Goal: Task Accomplishment & Management: Complete application form

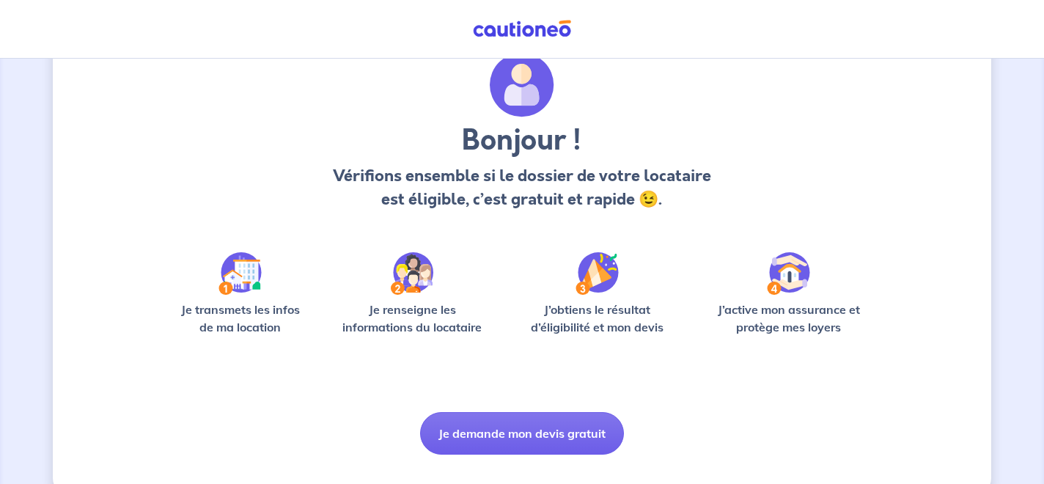
scroll to position [88, 0]
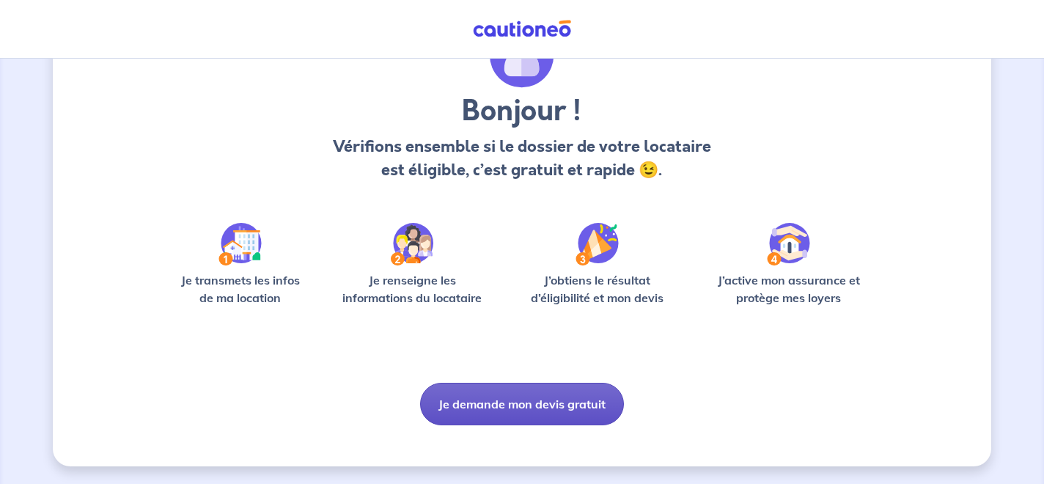
click at [517, 410] on button "Je demande mon devis gratuit" at bounding box center [522, 404] width 204 height 43
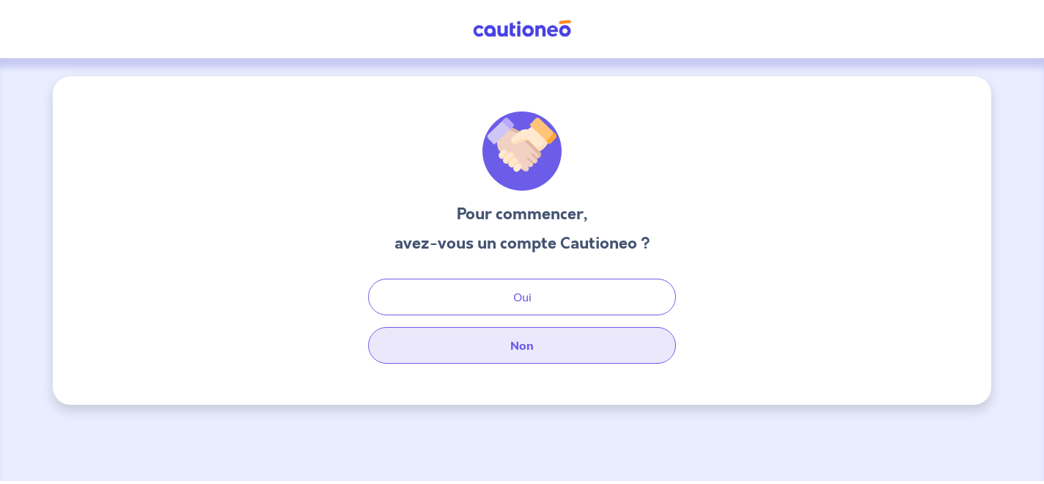
click at [526, 339] on button "Non" at bounding box center [522, 345] width 308 height 37
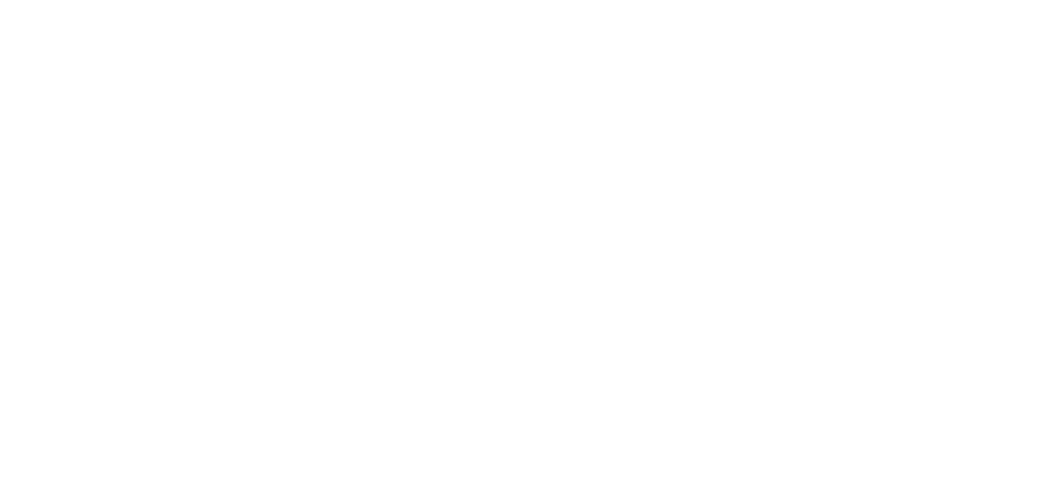
select select "FR"
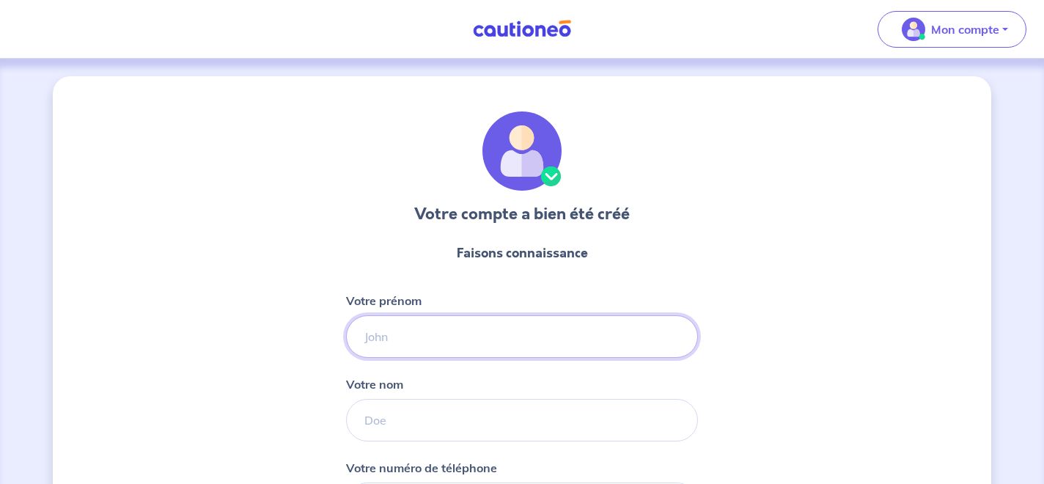
click at [543, 342] on input "Votre prénom" at bounding box center [522, 336] width 352 height 43
type input "[PERSON_NAME]"
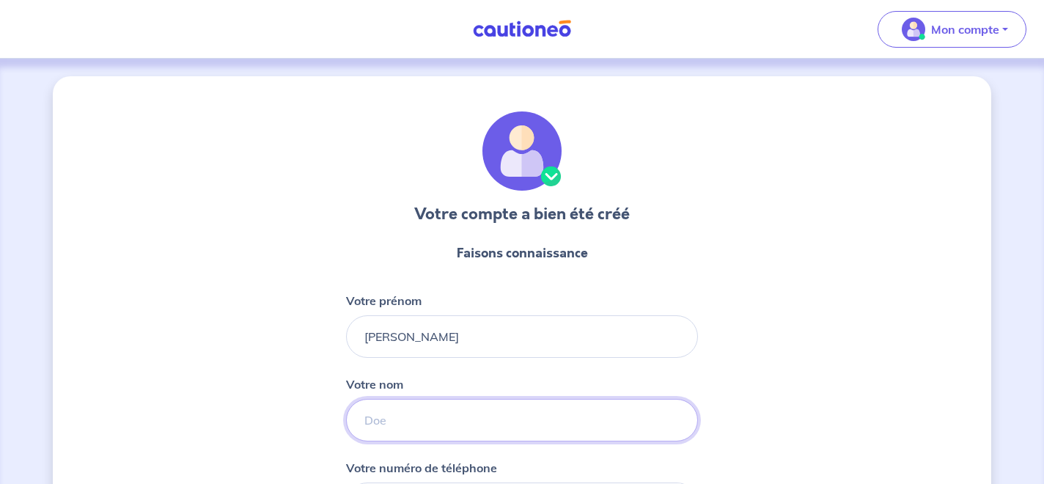
type input "Boukhris"
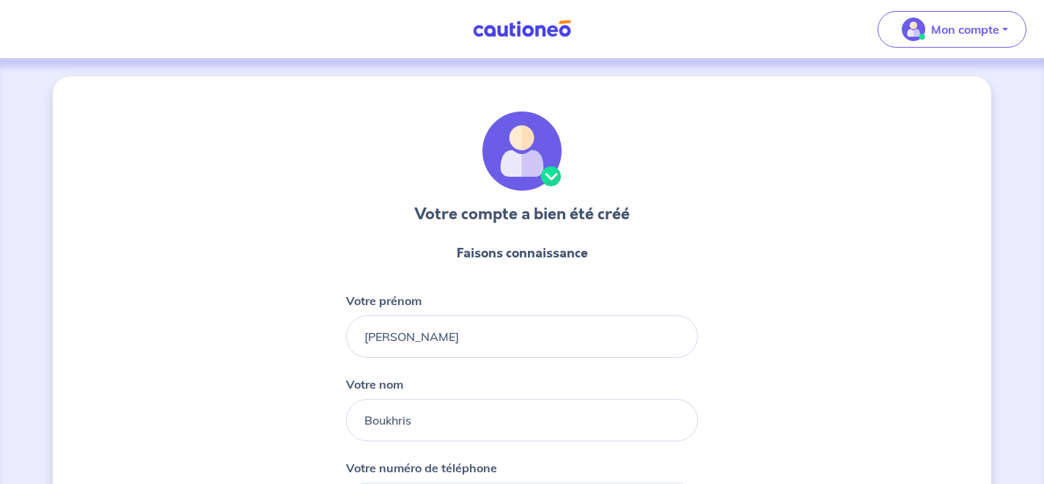
type input "06 64 05 51 58"
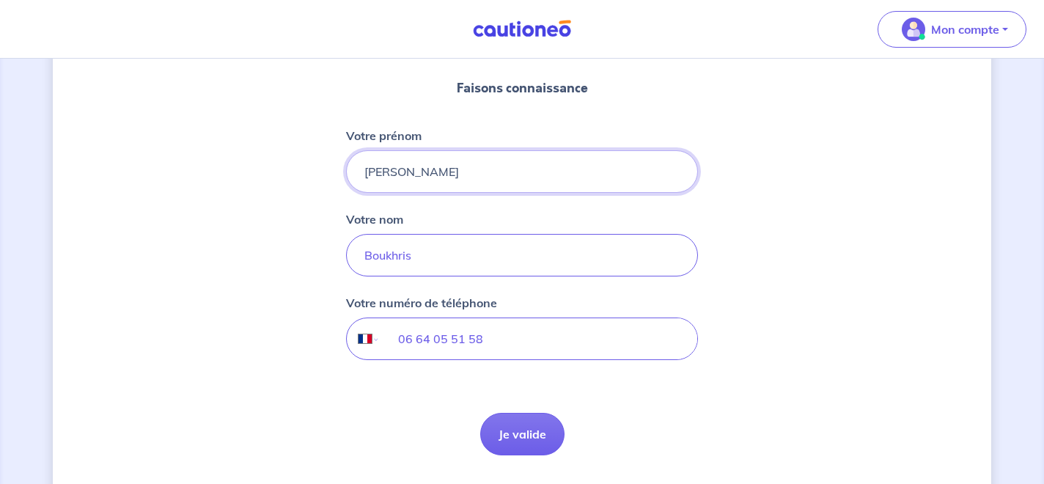
scroll to position [207, 0]
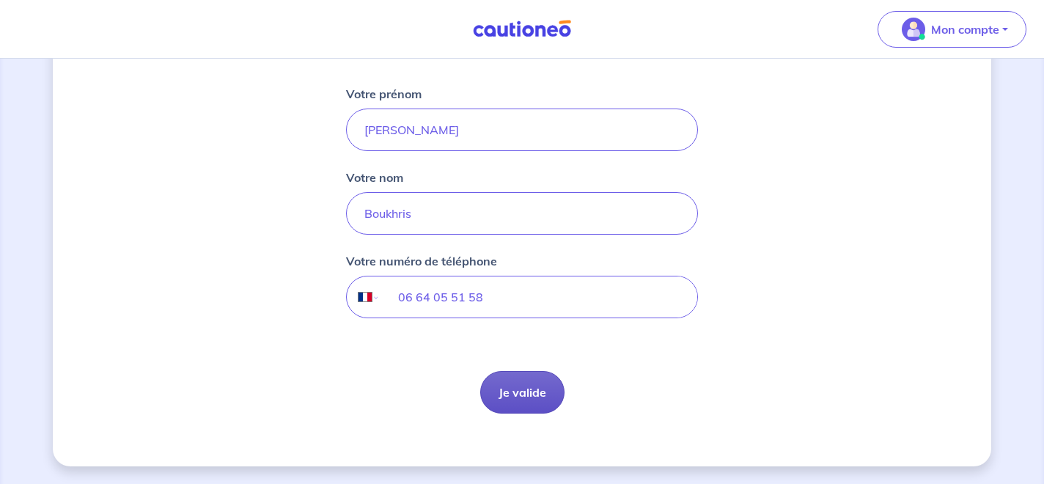
click at [537, 384] on button "Je valide" at bounding box center [522, 392] width 84 height 43
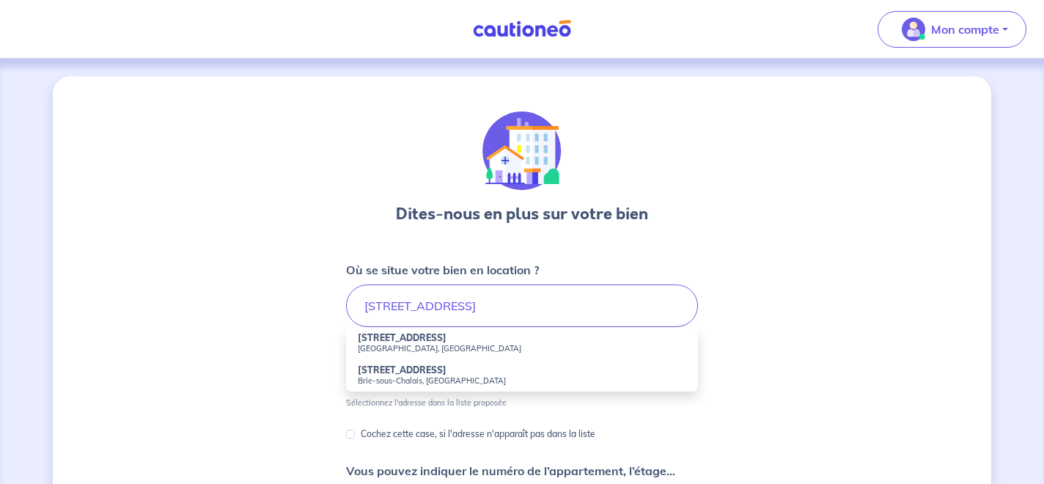
click at [454, 346] on small "[GEOGRAPHIC_DATA], [GEOGRAPHIC_DATA]" at bounding box center [522, 348] width 328 height 10
type input "[STREET_ADDRESS]"
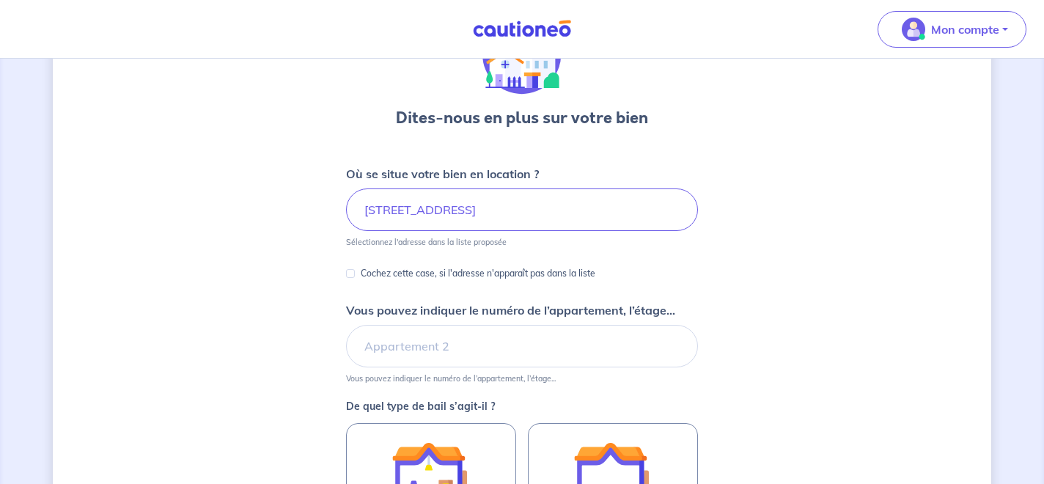
scroll to position [99, 0]
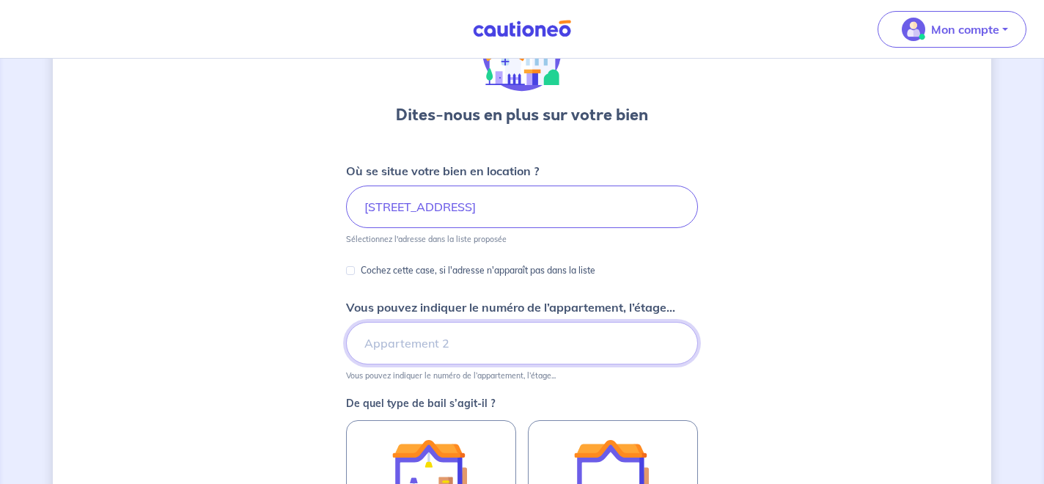
click at [496, 340] on input "Vous pouvez indiquer le numéro de l’appartement, l’étage..." at bounding box center [522, 343] width 352 height 43
type input "4"
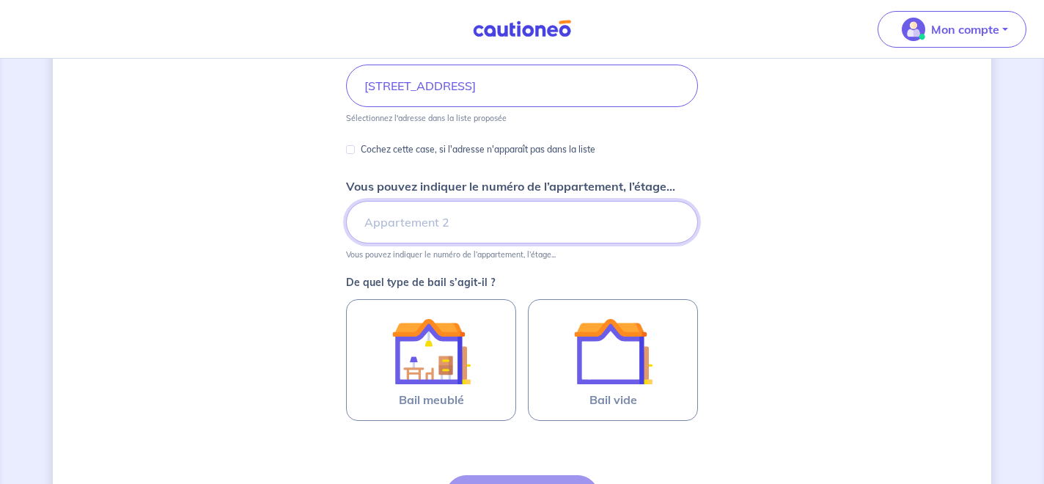
scroll to position [279, 0]
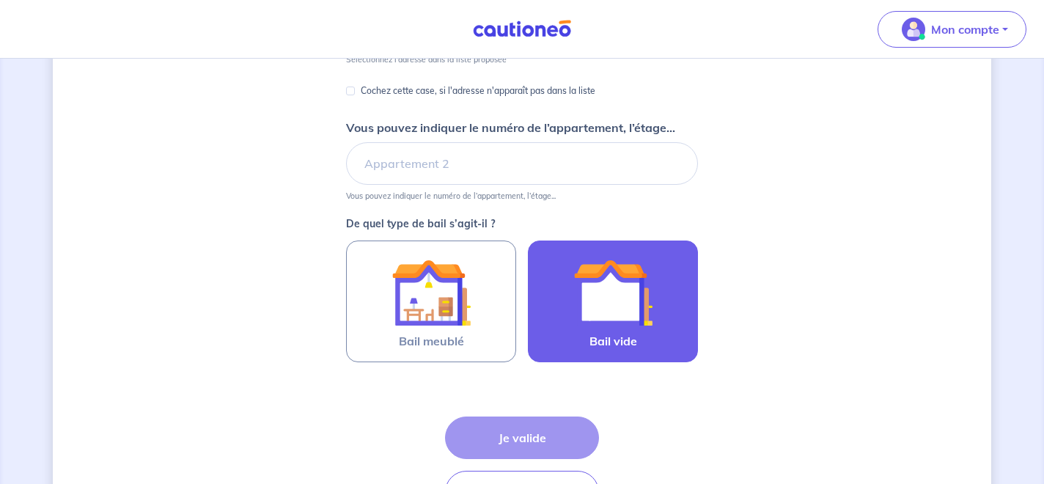
click at [639, 298] on img at bounding box center [612, 292] width 79 height 79
click at [0, 0] on input "Bail vide" at bounding box center [0, 0] width 0 height 0
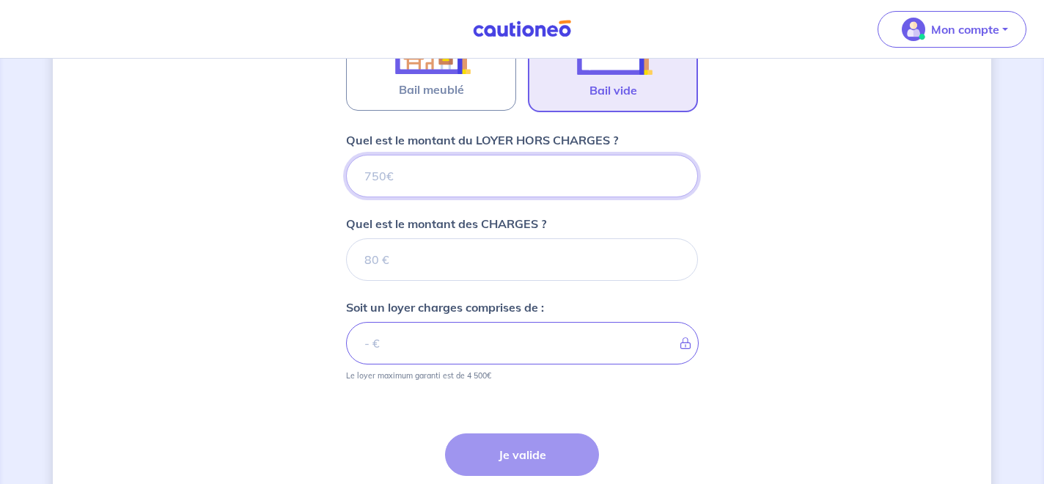
scroll to position [528, 0]
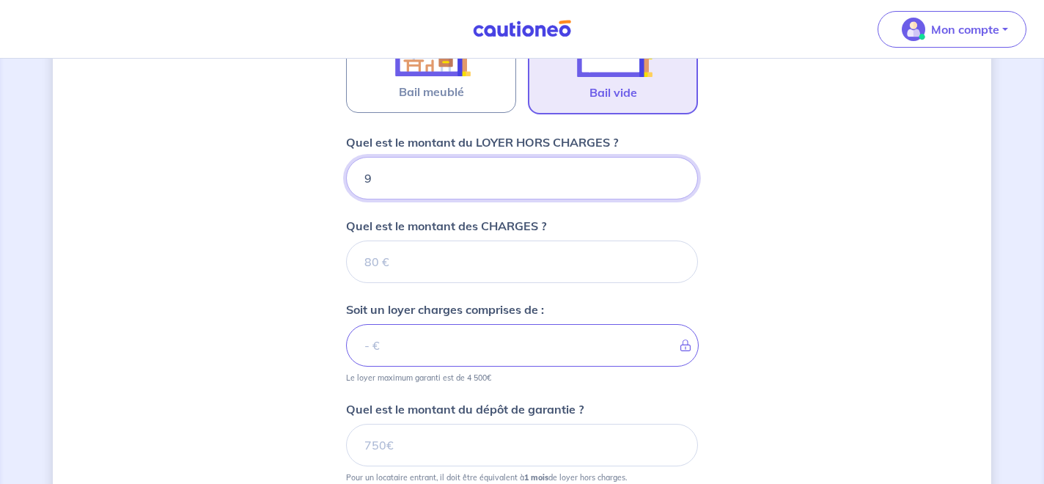
type input "94"
type input "940"
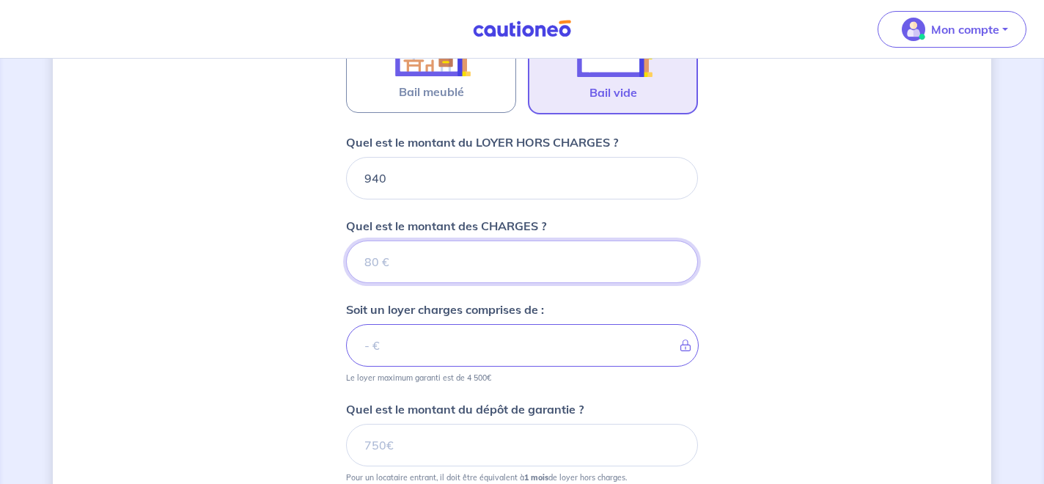
click at [430, 271] on input "Quel est le montant des CHARGES ?" at bounding box center [522, 261] width 352 height 43
type input "1"
type input "941"
type input "165"
type input "1105"
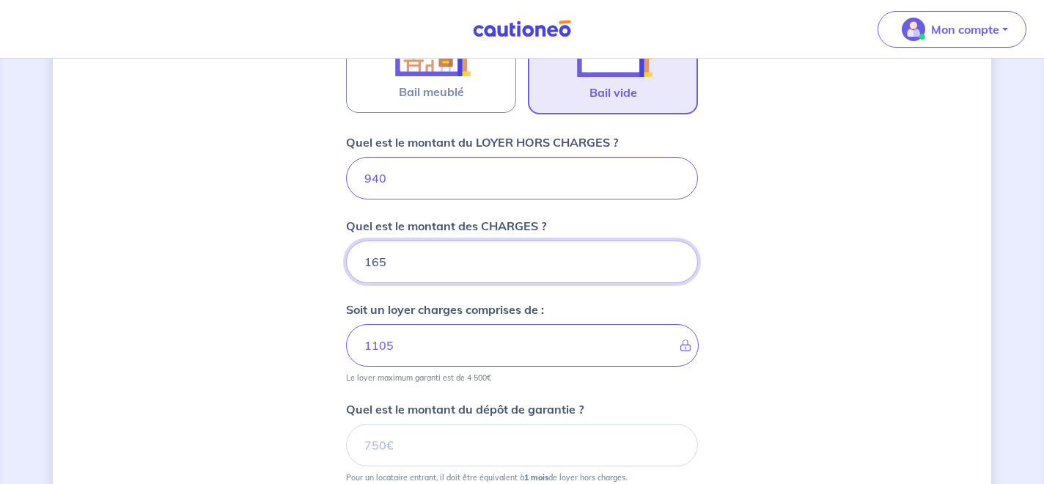
click at [841, 258] on div "Dites-nous en plus sur votre bien Où se situe votre bien en location ? [STREET_…" at bounding box center [522, 116] width 938 height 1136
type input "1"
type input "941"
type input "170"
type input "1110"
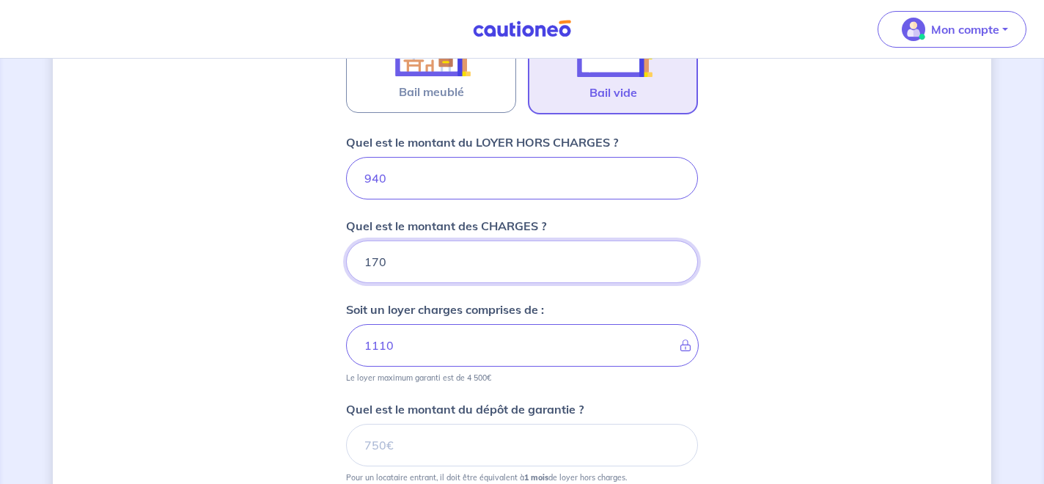
type input "170"
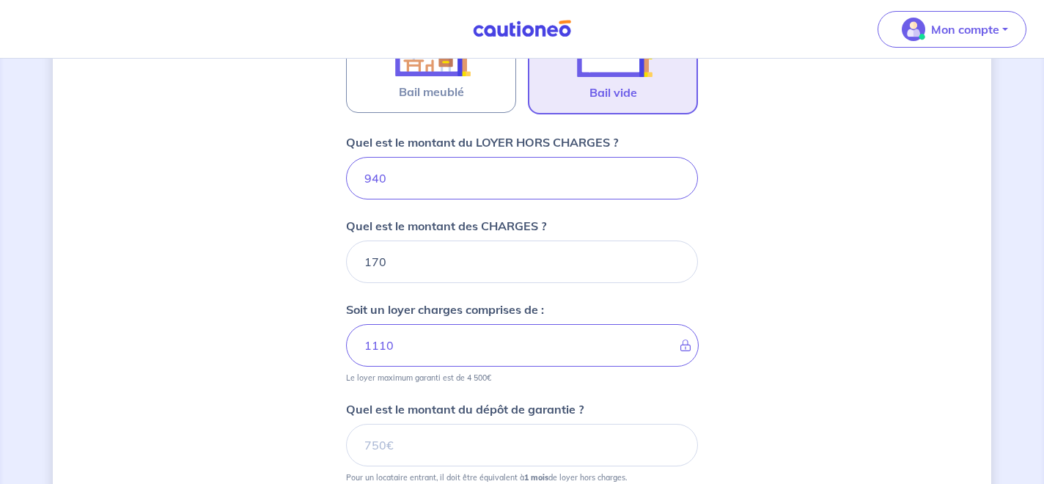
click at [787, 307] on div "Dites-nous en plus sur votre bien Où se situe votre bien en location ? [STREET_…" at bounding box center [522, 116] width 938 height 1136
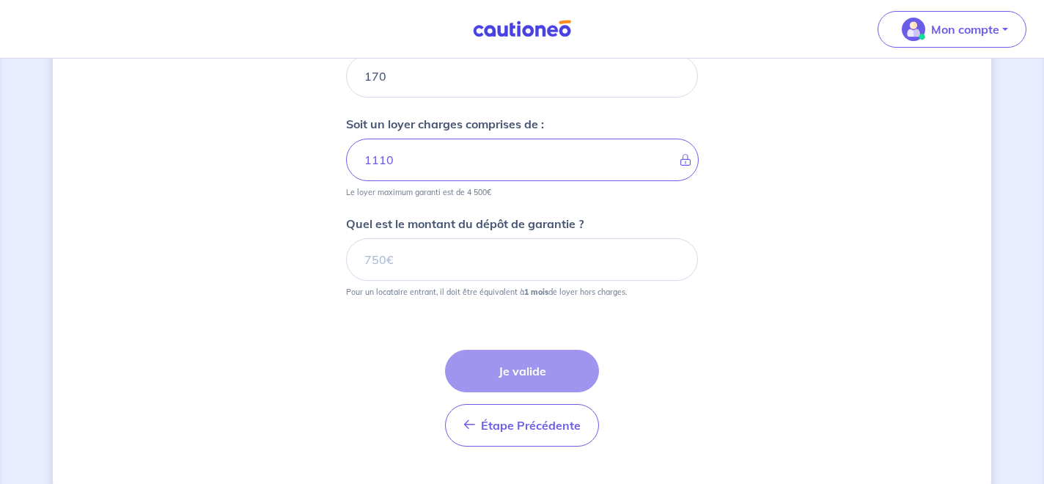
scroll to position [715, 0]
click at [533, 378] on div "Étape Précédente Précédent Je valide Je valide" at bounding box center [522, 395] width 154 height 97
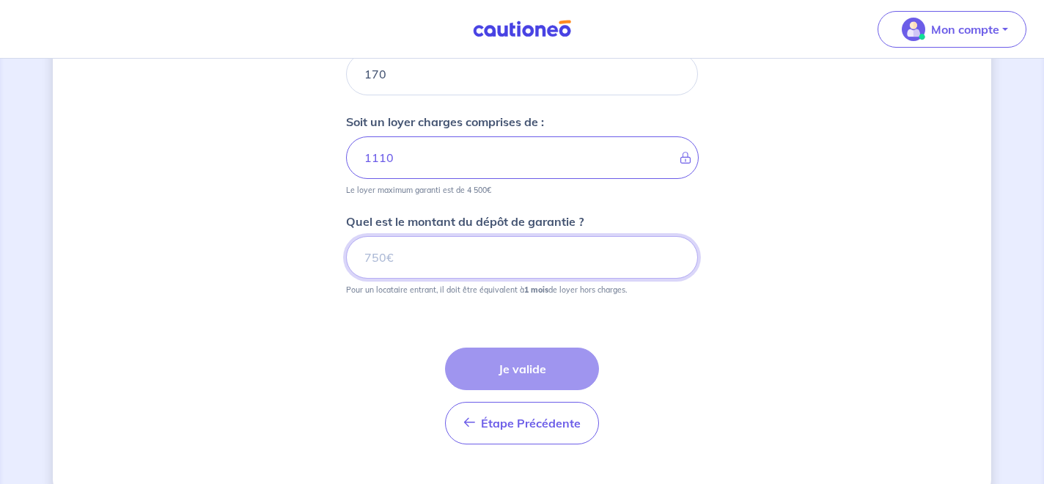
click at [452, 254] on input "Quel est le montant du dépôt de garantie ?" at bounding box center [522, 257] width 352 height 43
type input "7"
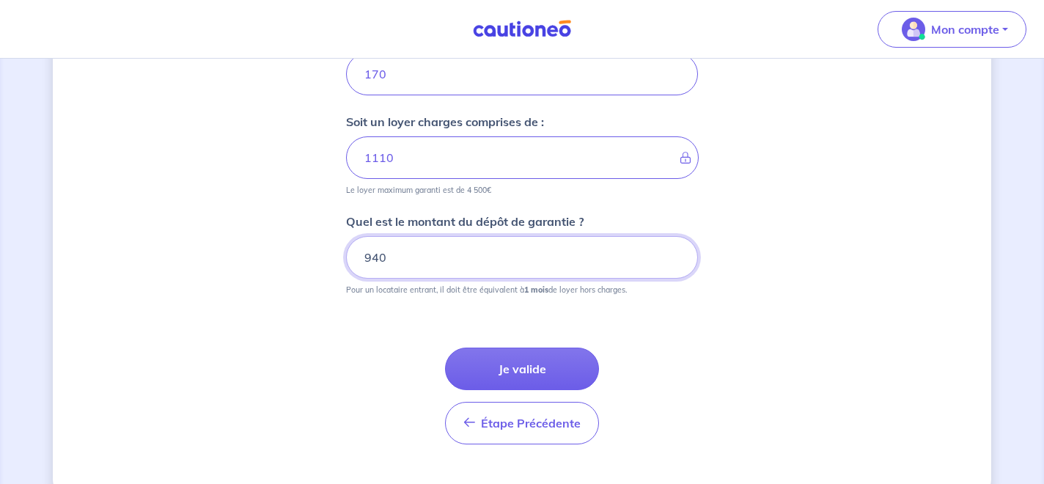
type input "940"
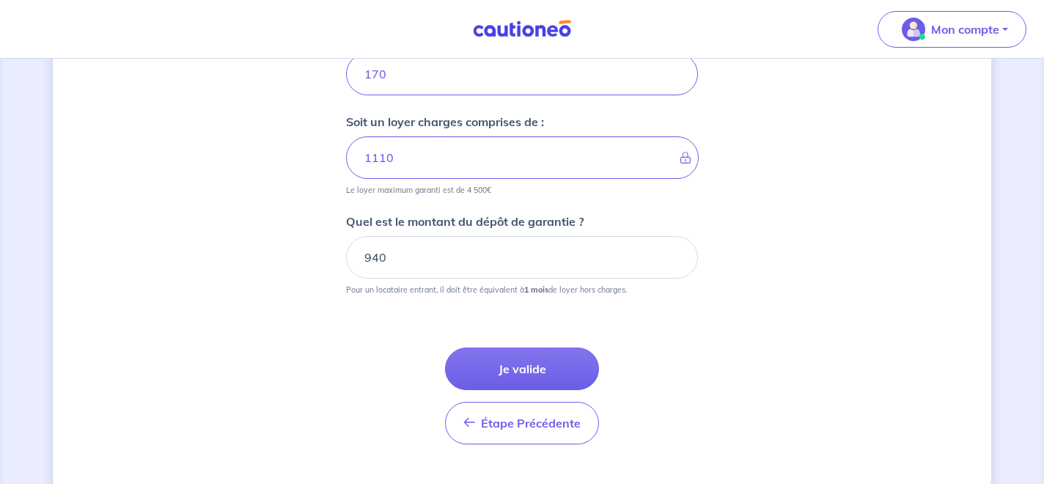
click at [680, 327] on div "Étape Précédente Précédent Je valide Je valide" at bounding box center [522, 378] width 352 height 132
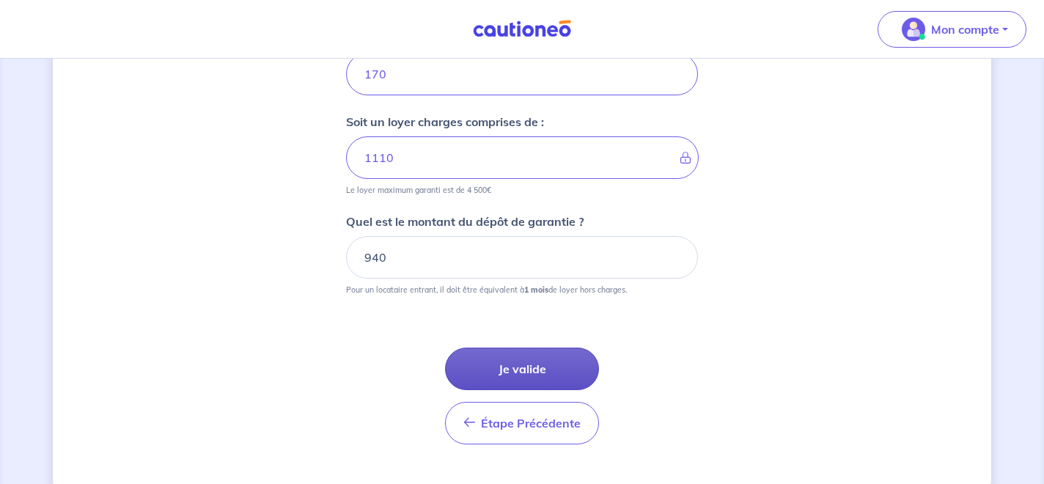
click at [509, 369] on button "Je valide" at bounding box center [522, 368] width 154 height 43
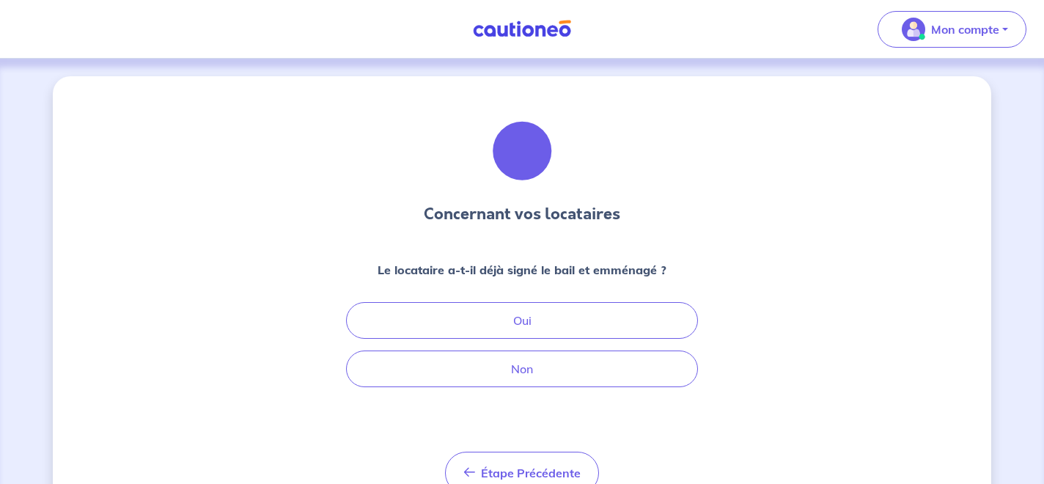
scroll to position [69, 0]
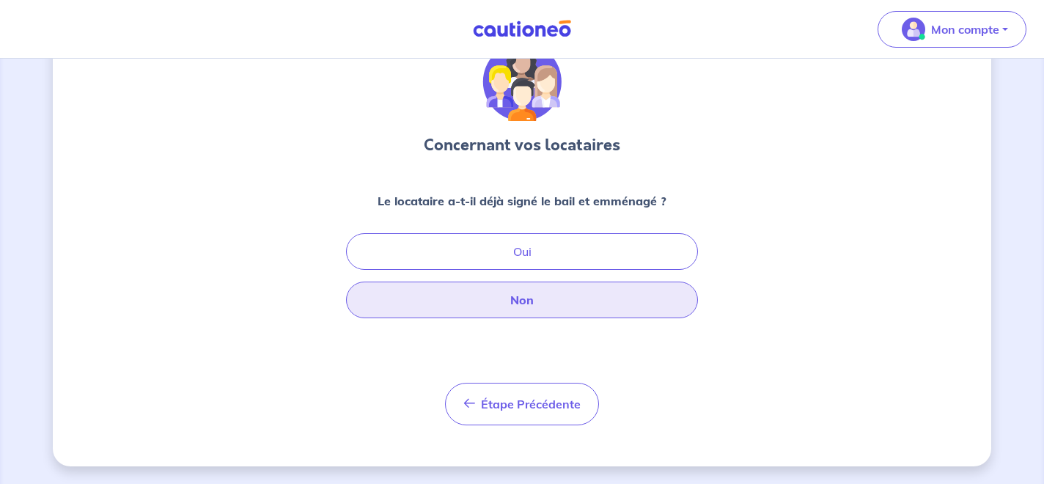
click at [644, 311] on button "Non" at bounding box center [522, 299] width 352 height 37
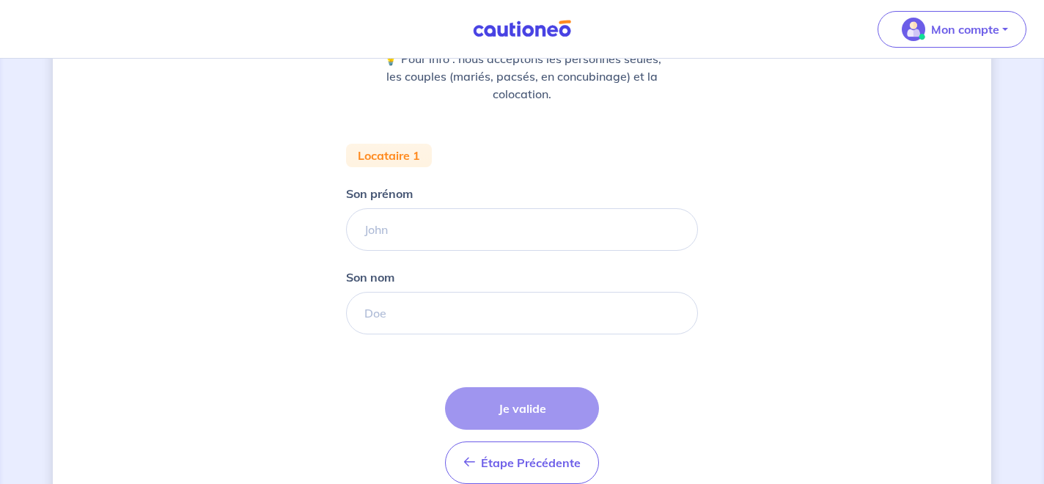
scroll to position [281, 0]
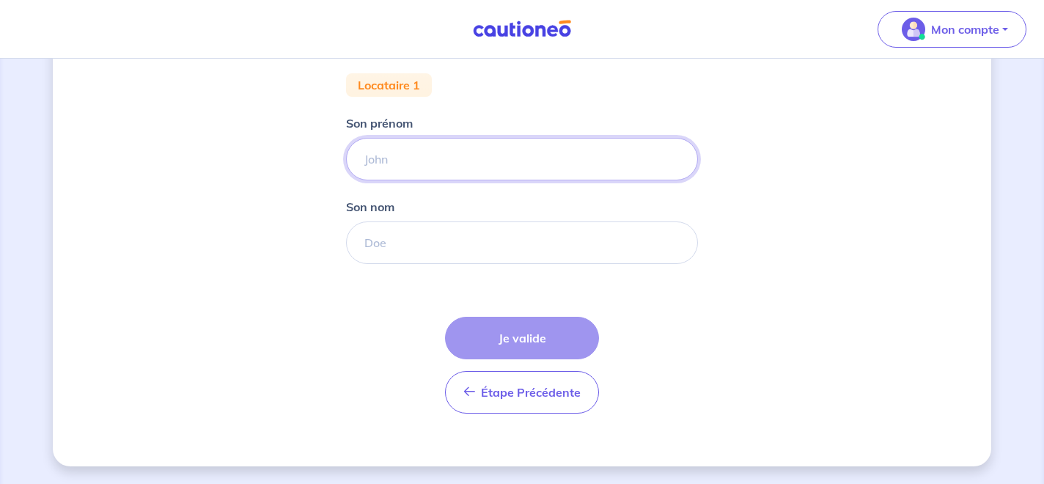
click at [400, 152] on input "Son prénom" at bounding box center [522, 159] width 352 height 43
type input "roudane"
click at [468, 231] on input "Son nom" at bounding box center [522, 242] width 352 height 43
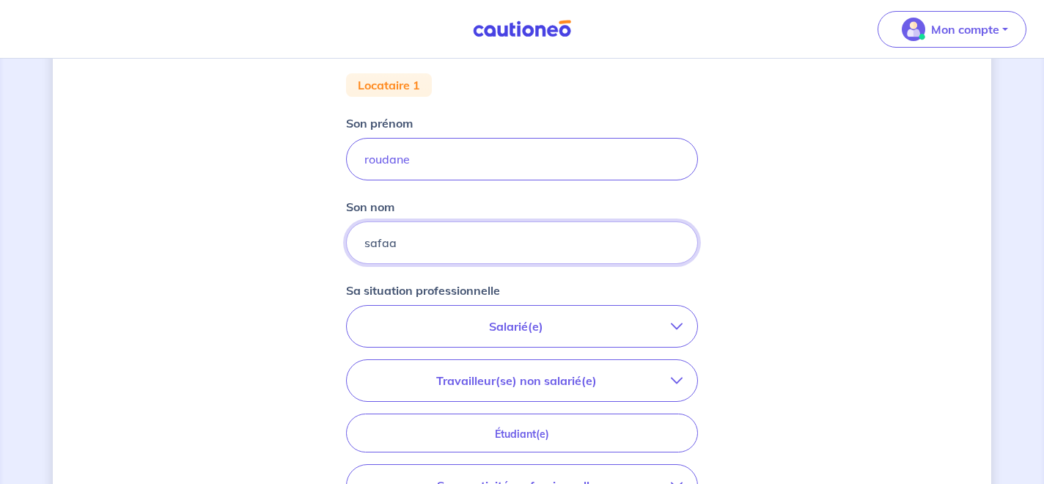
type input "safaa"
click at [752, 287] on div "Concernant vos locataires 💡 Pour info : nous acceptons les personnes seules, le…" at bounding box center [522, 258] width 938 height 926
click at [680, 330] on icon "button" at bounding box center [677, 326] width 12 height 12
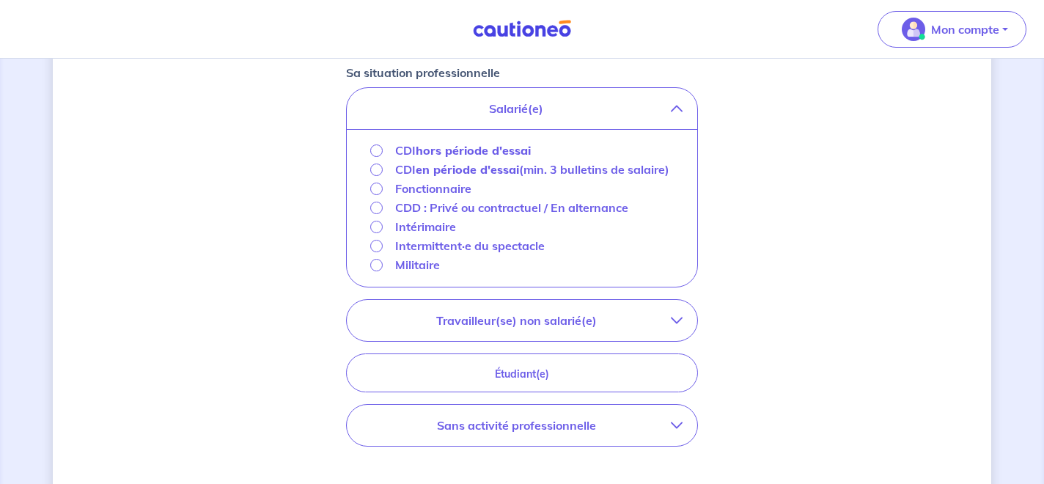
scroll to position [512, 0]
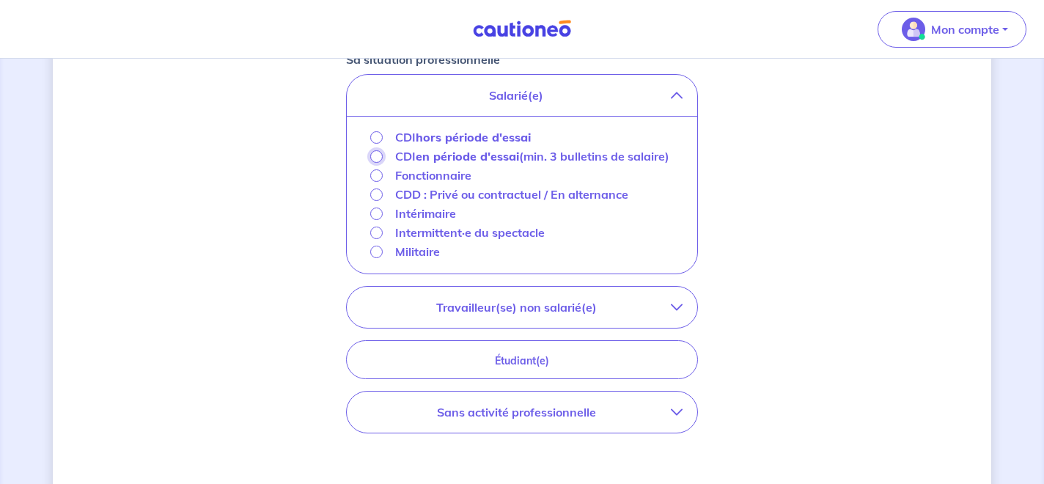
click at [376, 155] on input "CDI en période d'essai (min. 3 bulletins de salaire)" at bounding box center [376, 156] width 12 height 12
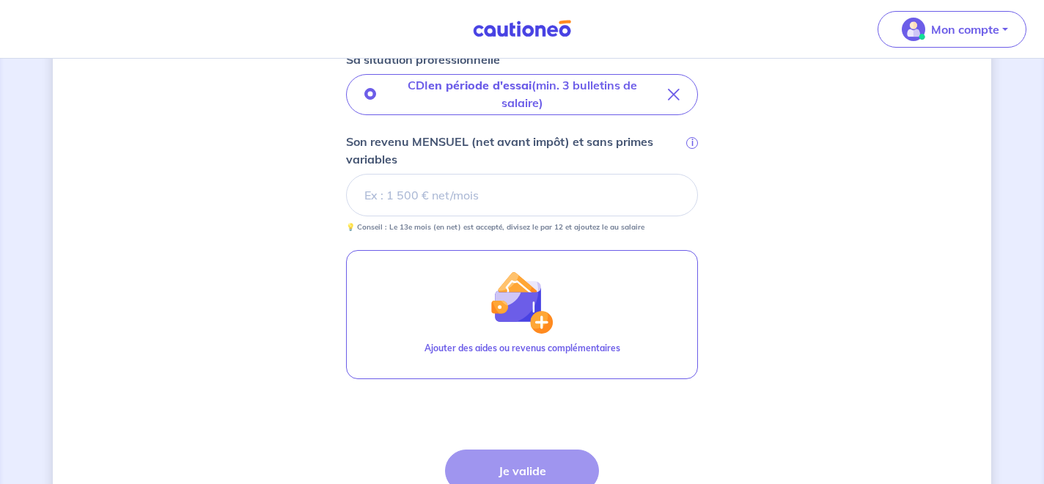
click at [824, 267] on div "Concernant vos locataires 💡 Pour info : nous acceptons les personnes seules, le…" at bounding box center [522, 81] width 938 height 1035
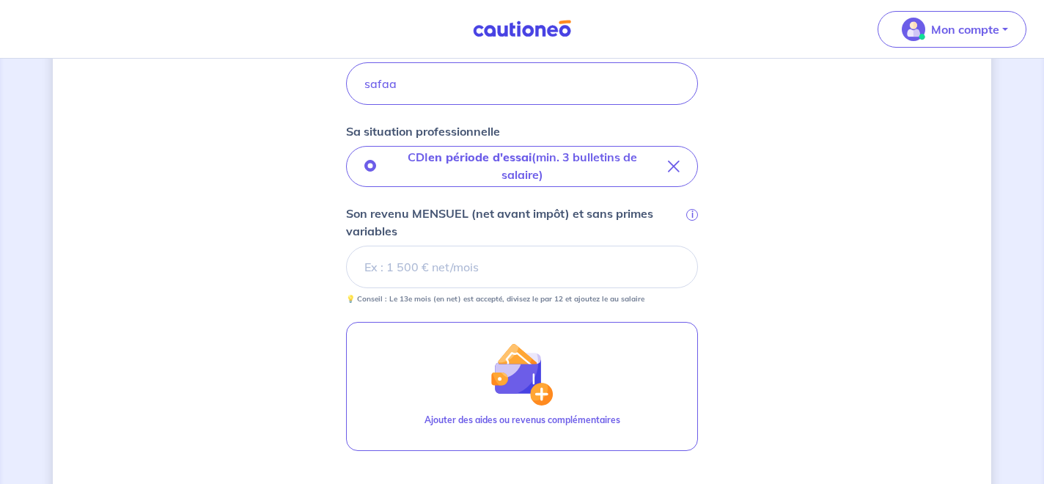
scroll to position [439, 0]
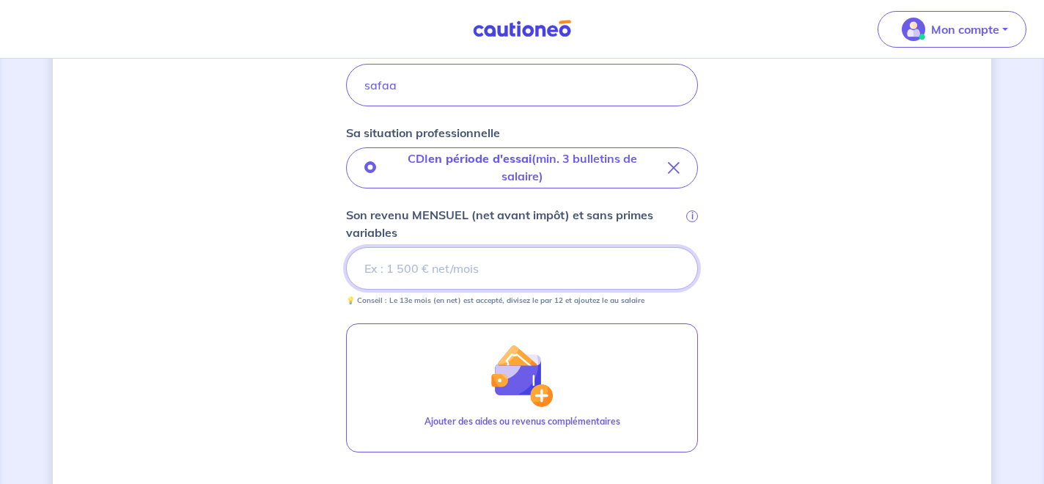
click at [499, 272] on input "Son revenu MENSUEL (net avant impôt) et sans primes variables i" at bounding box center [522, 268] width 352 height 43
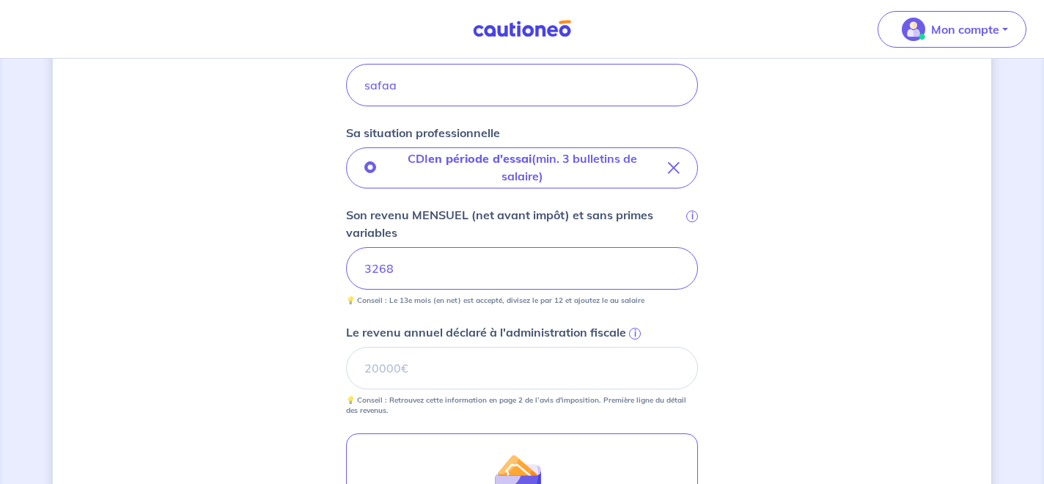
click at [778, 302] on div "Concernant vos locataires 💡 Pour info : nous acceptons les personnes seules, le…" at bounding box center [522, 209] width 938 height 1145
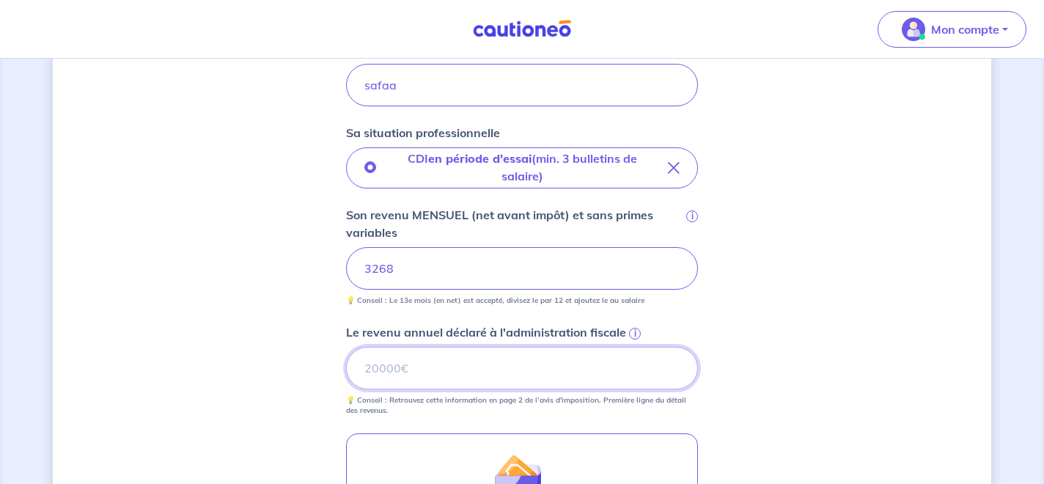
click at [513, 372] on input "Le revenu annuel déclaré à l'administration fiscale i" at bounding box center [522, 368] width 352 height 43
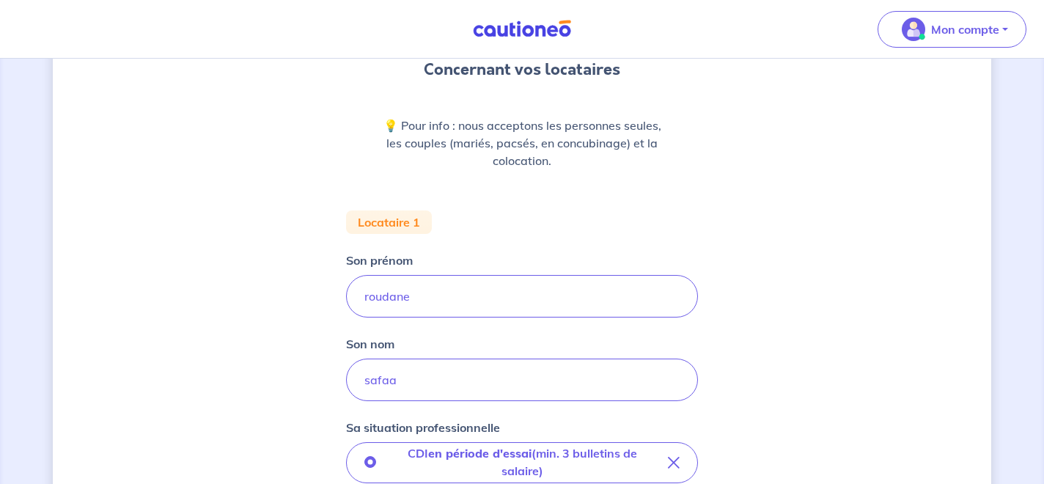
scroll to position [0, 0]
